Goal: Use online tool/utility: Utilize a website feature to perform a specific function

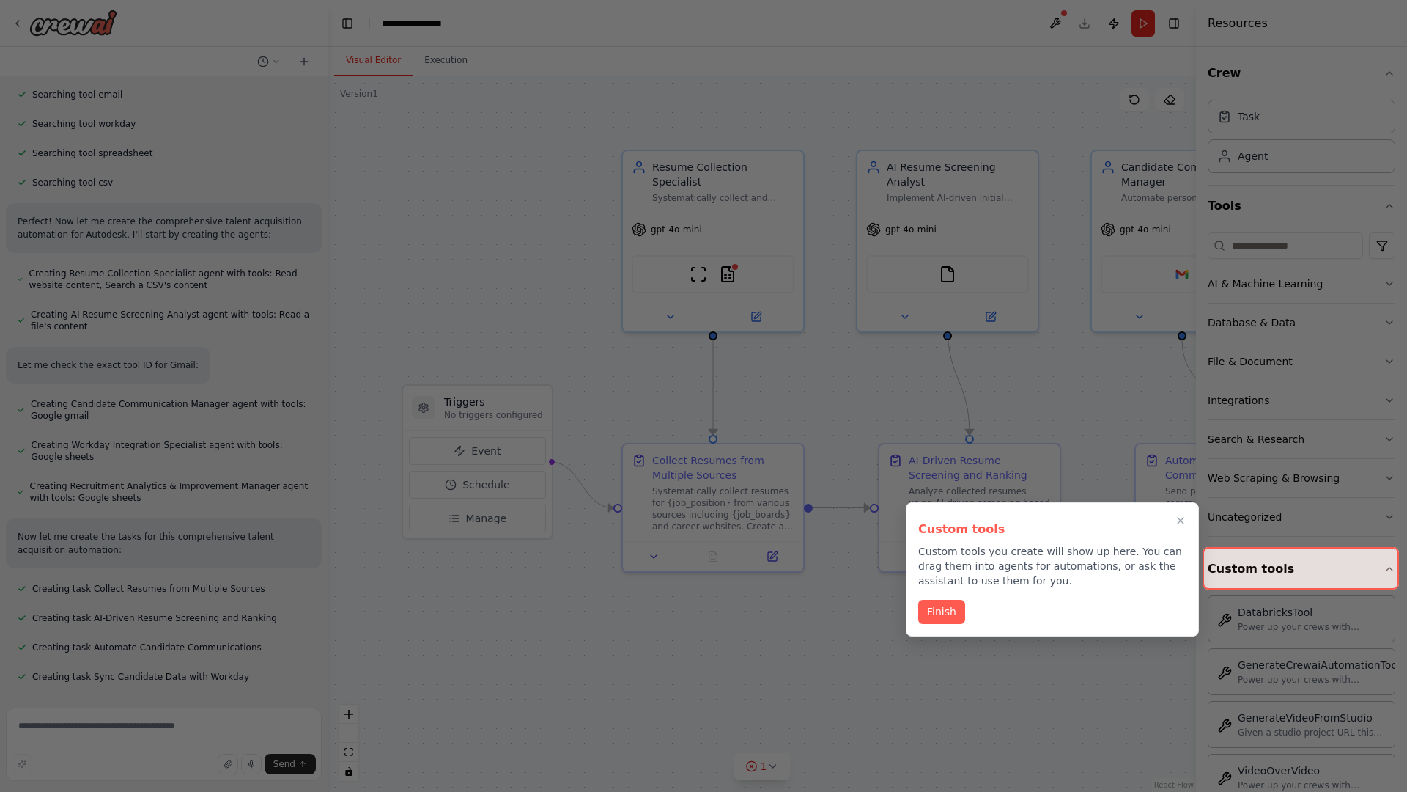
scroll to position [380, 0]
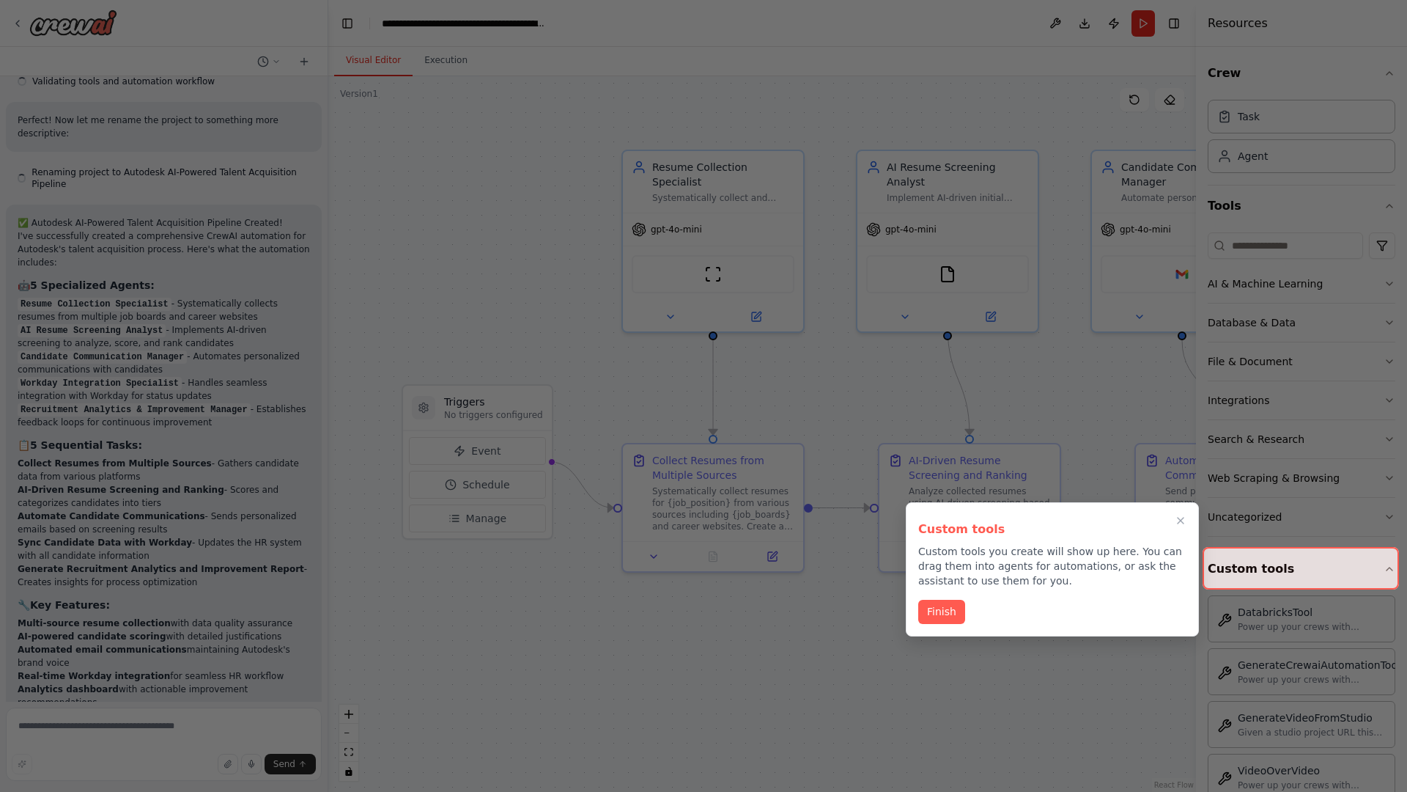
scroll to position [1439, 0]
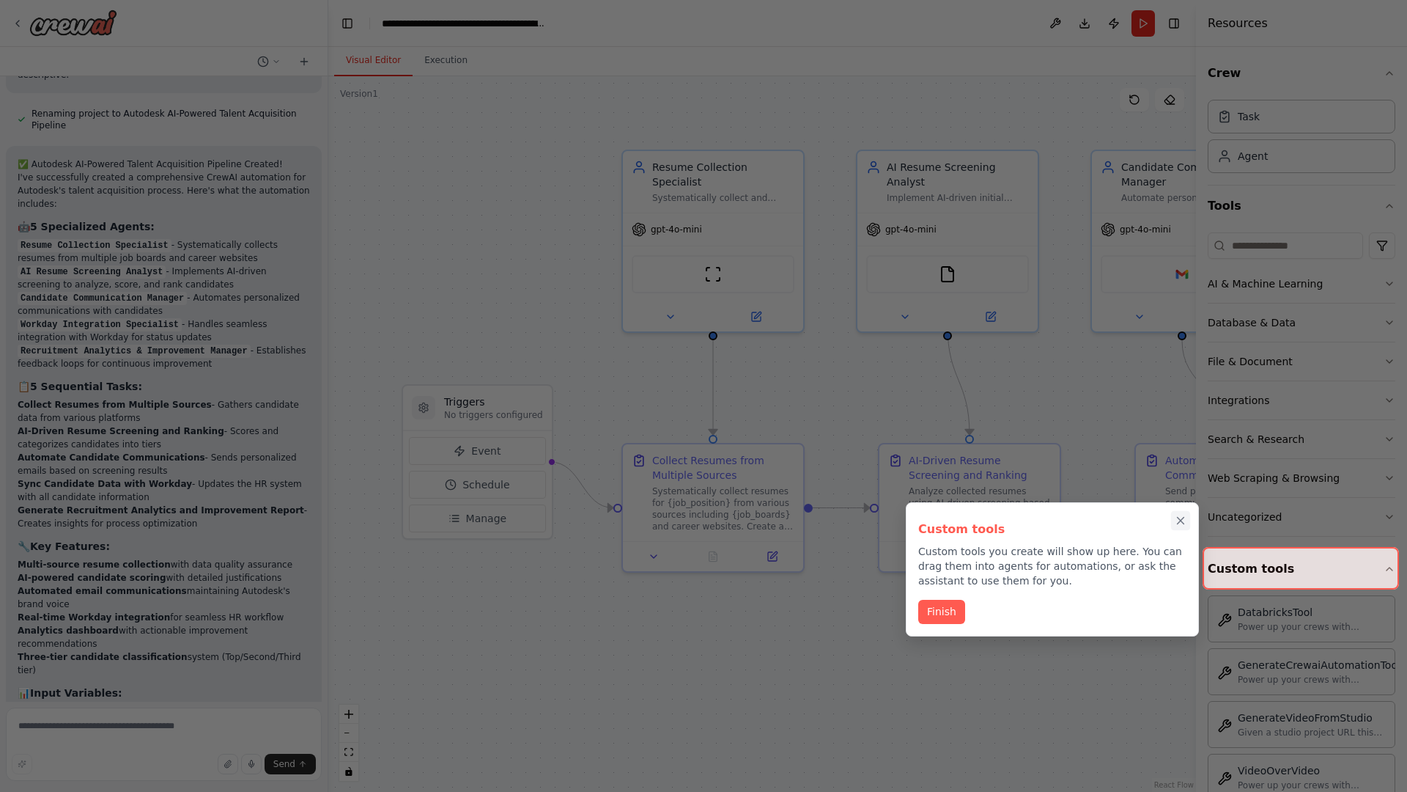
click at [1181, 520] on icon "Close walkthrough" at bounding box center [1181, 520] width 7 height 7
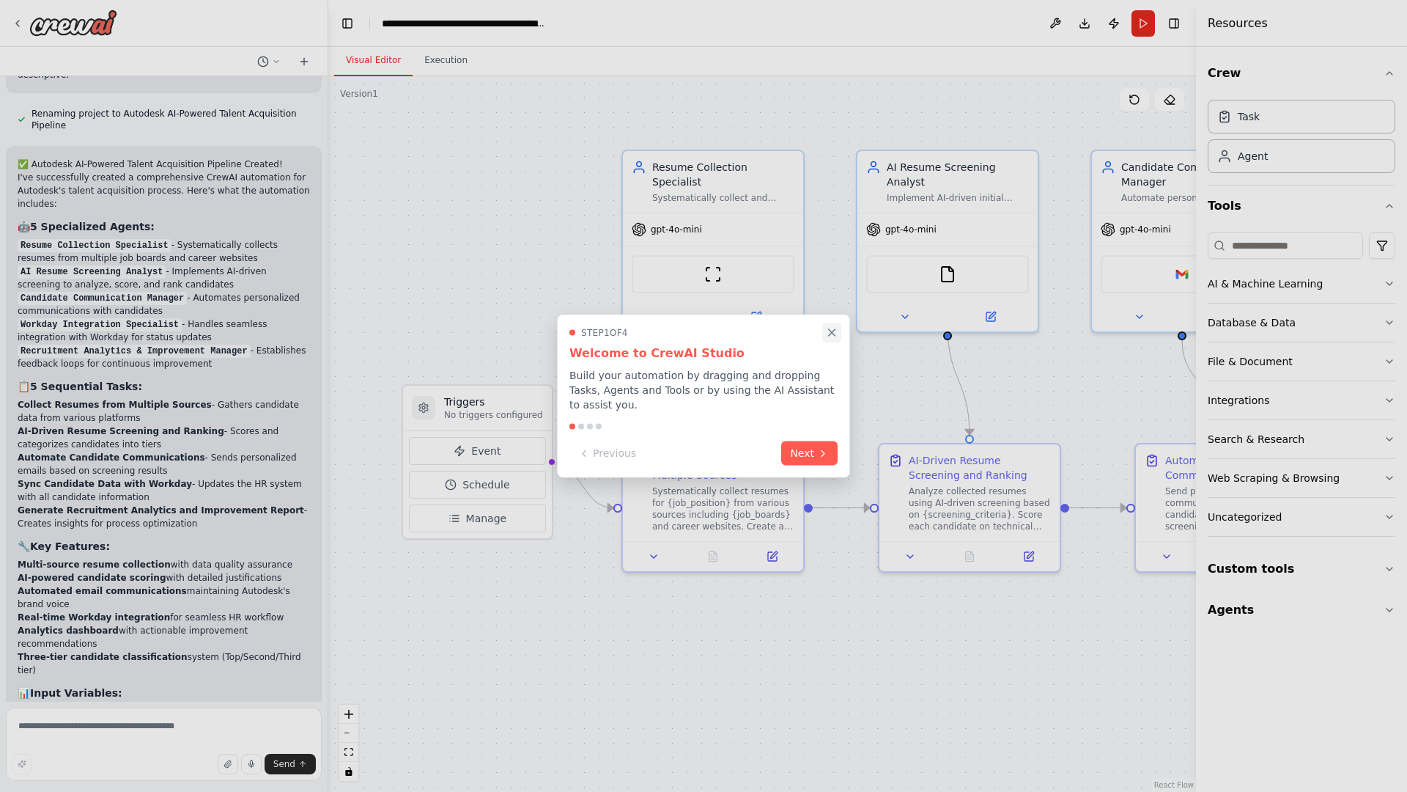
click at [832, 336] on icon "Close walkthrough" at bounding box center [832, 332] width 7 height 7
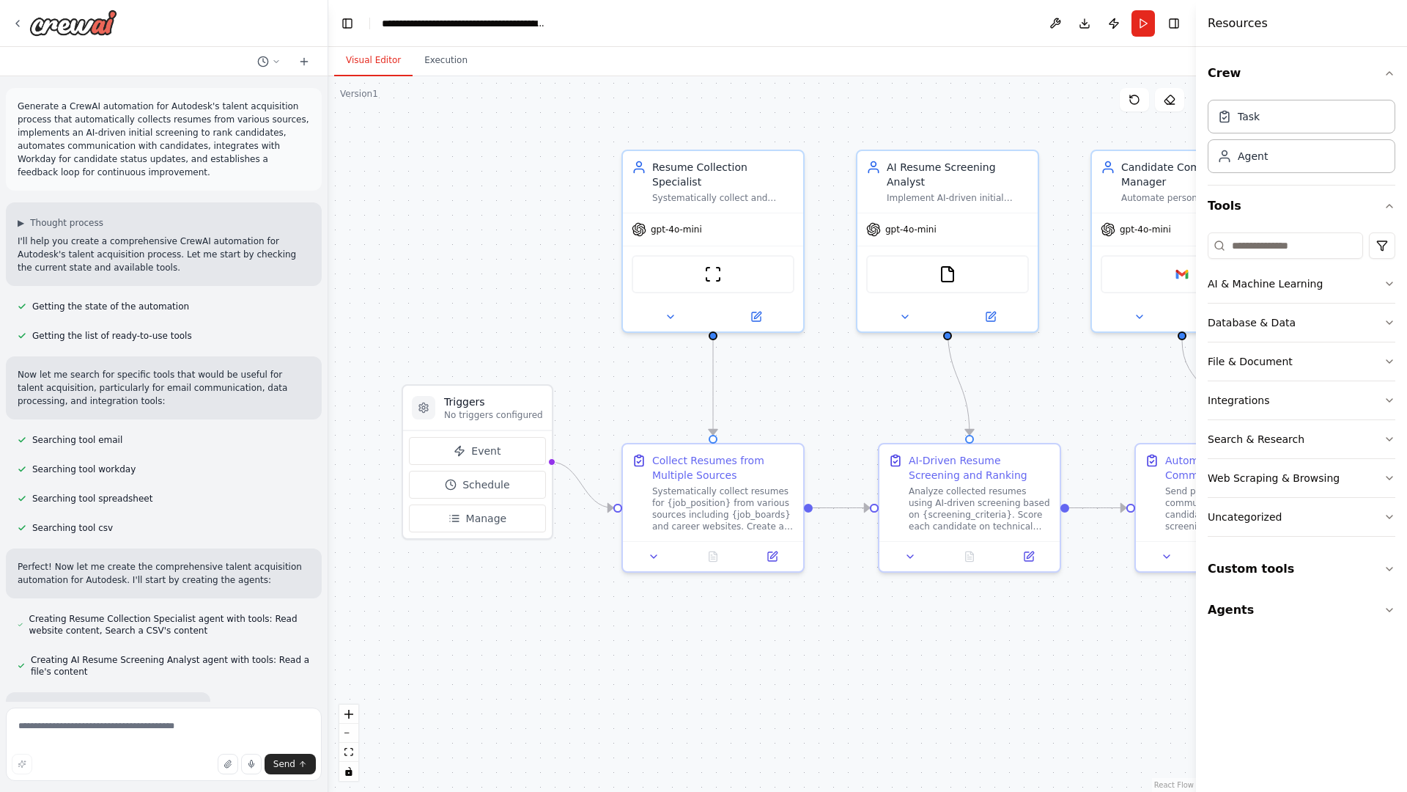
click at [21, 103] on p "Generate a CrewAI automation for Autodesk's talent acquisition process that aut…" at bounding box center [164, 139] width 292 height 79
click at [432, 161] on div ".deletable-edge-delete-btn { width: 20px; height: 20px; border: 0px solid #ffff…" at bounding box center [762, 433] width 868 height 715
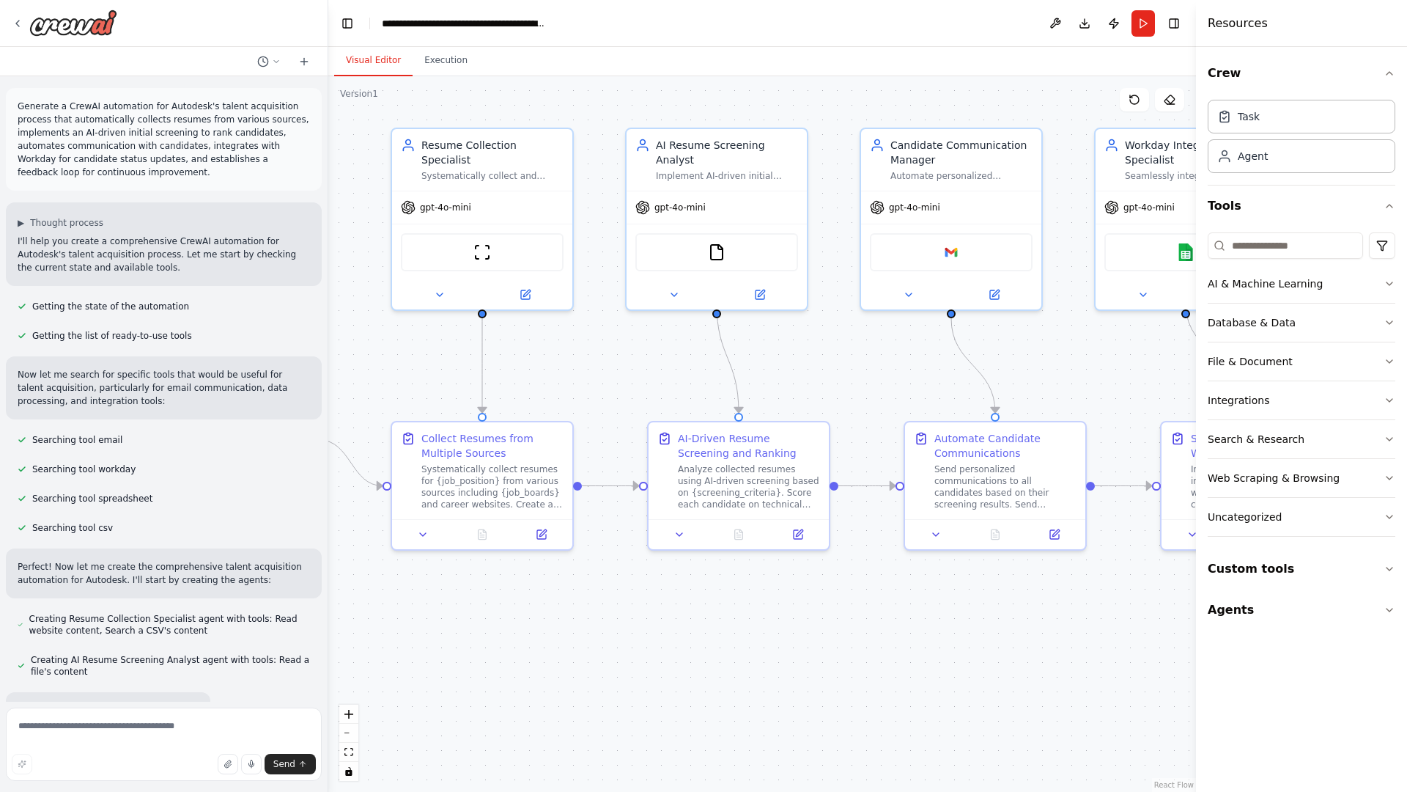
drag, startPoint x: 493, startPoint y: 282, endPoint x: 185, endPoint y: 253, distance: 309.2
click at [185, 253] on div "Generate a CrewAI automation for Autodesk's talent acquisition process that aut…" at bounding box center [703, 396] width 1407 height 792
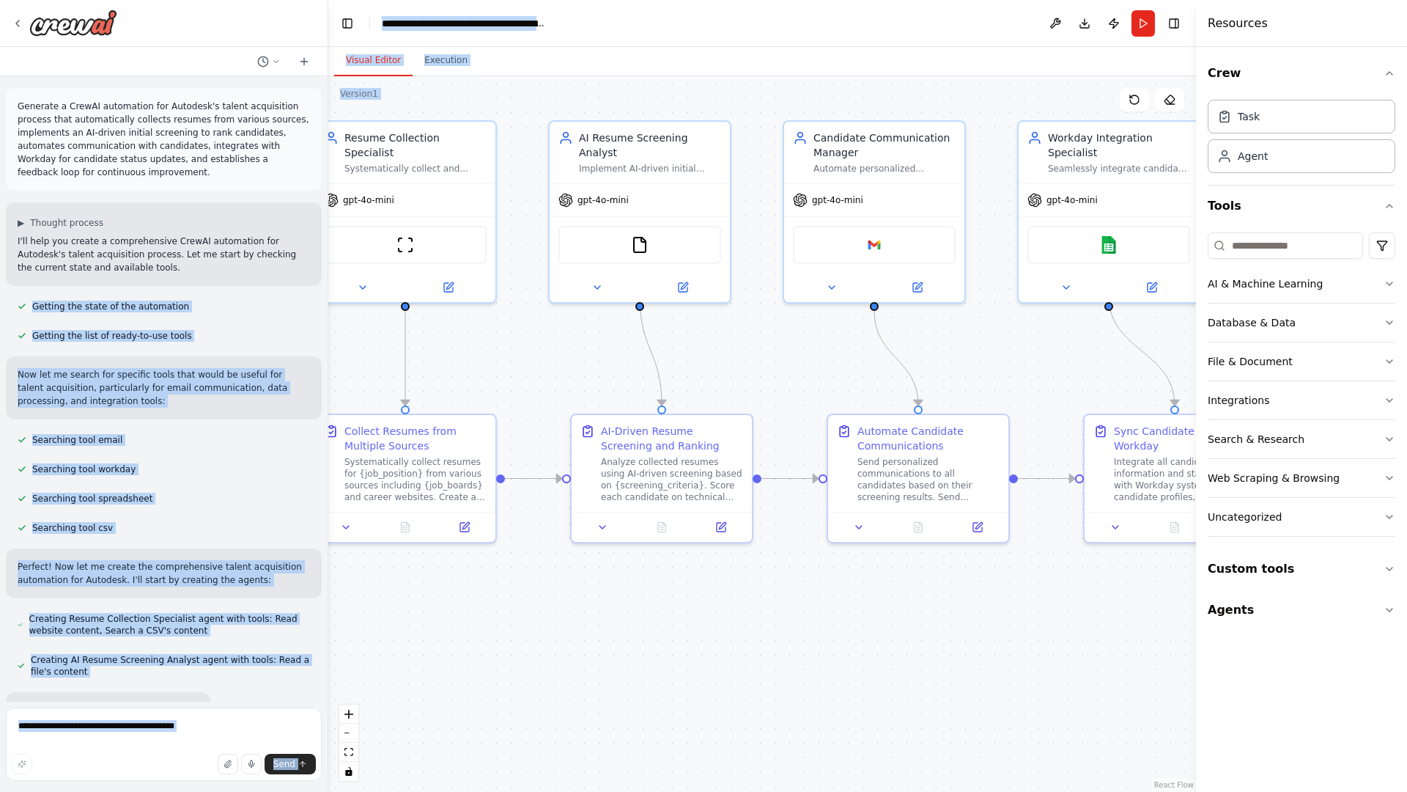
drag, startPoint x: 185, startPoint y: 253, endPoint x: 484, endPoint y: 390, distance: 329.0
click at [484, 390] on div "Generate a CrewAI automation for Autodesk's talent acquisition process that aut…" at bounding box center [703, 396] width 1407 height 792
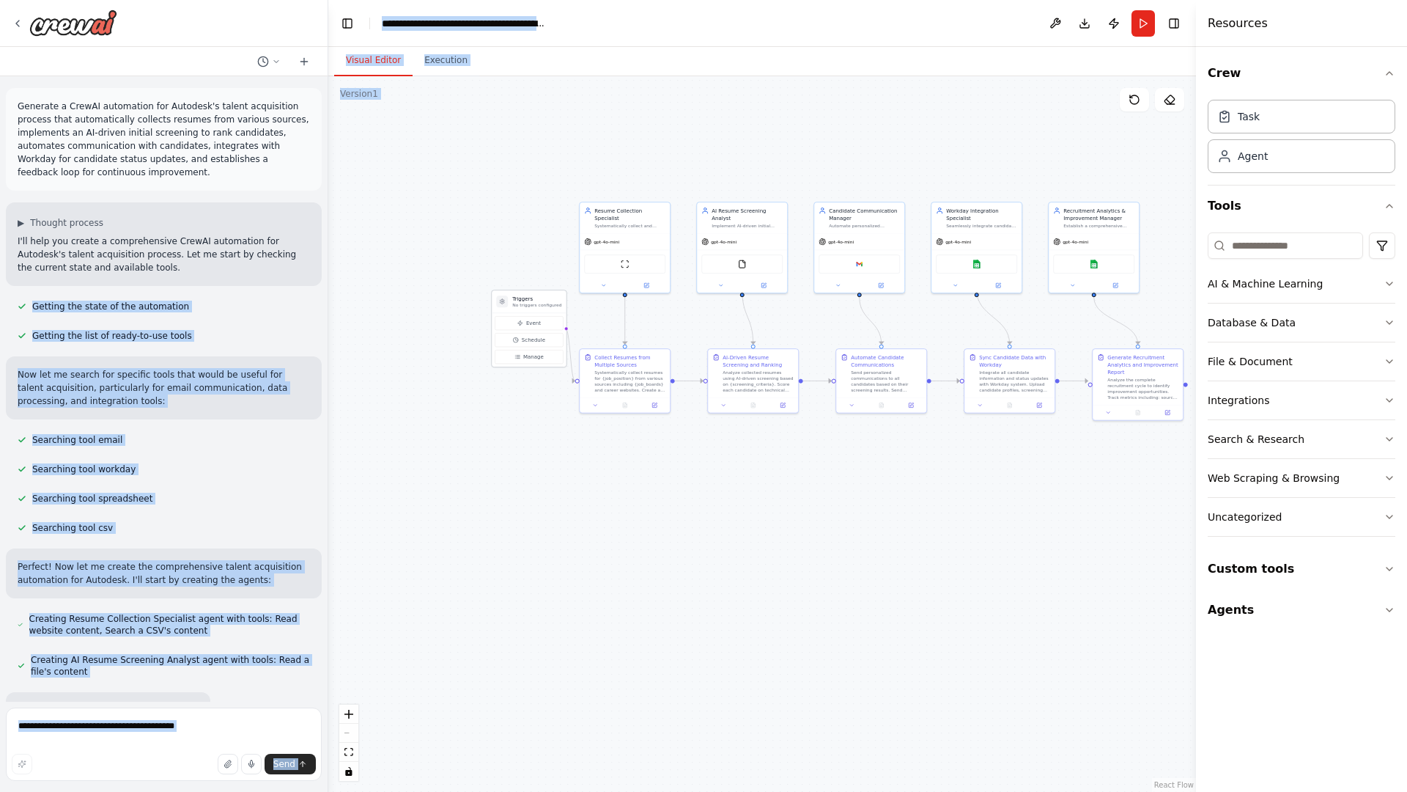
drag, startPoint x: 504, startPoint y: 344, endPoint x: 533, endPoint y: 301, distance: 52.2
click at [533, 301] on div "Triggers No triggers configured Event Schedule Manage" at bounding box center [528, 329] width 75 height 78
